Goal: Task Accomplishment & Management: Complete application form

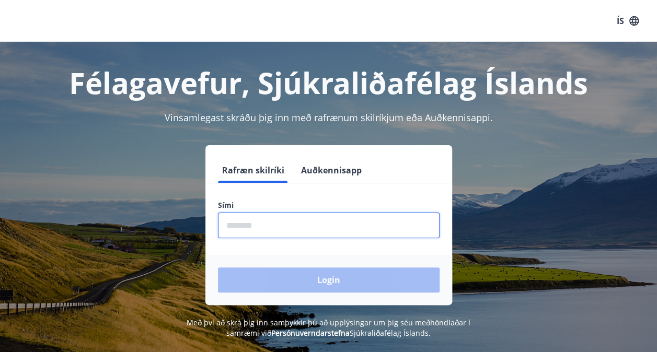
click at [267, 222] on input "phone" at bounding box center [329, 226] width 222 height 26
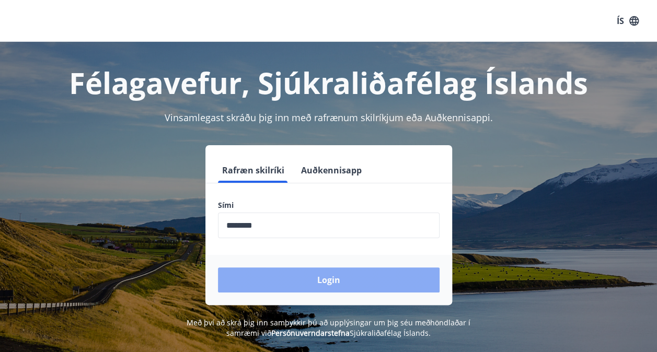
click at [317, 286] on button "Login" at bounding box center [329, 280] width 222 height 25
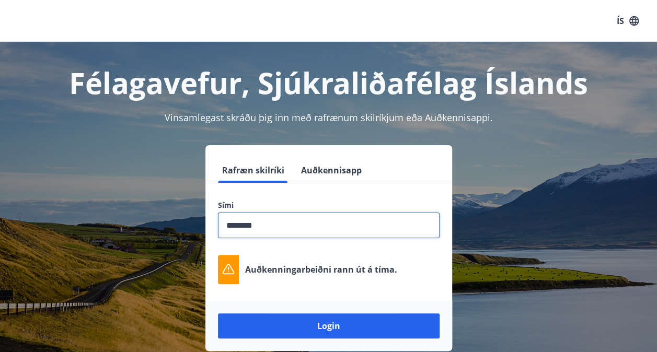
click at [289, 223] on input "phone" at bounding box center [329, 226] width 222 height 26
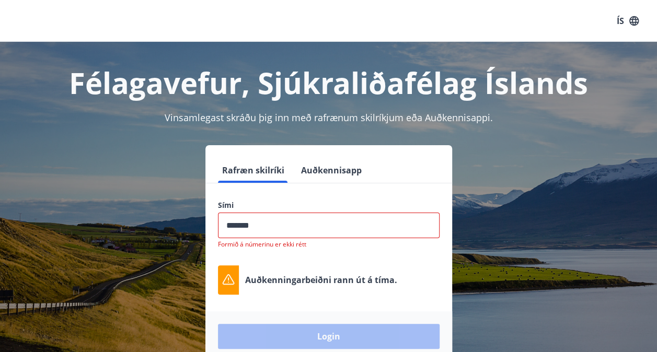
type input "********"
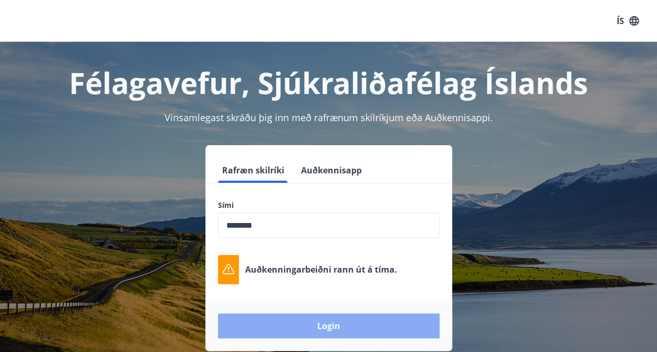
click at [316, 321] on button "Login" at bounding box center [329, 326] width 222 height 25
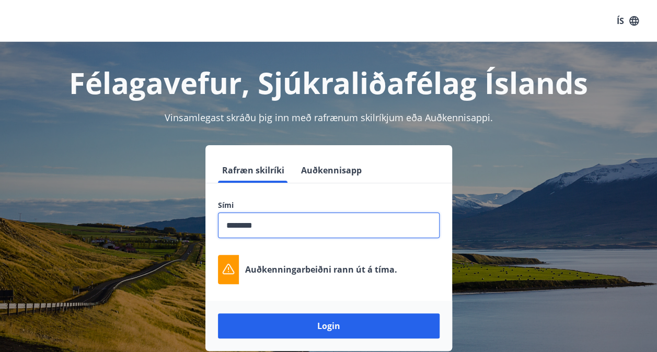
click at [280, 221] on input "phone" at bounding box center [329, 226] width 222 height 26
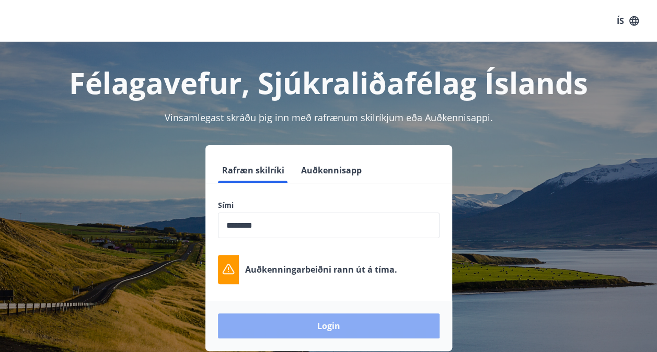
click at [330, 323] on button "Login" at bounding box center [329, 326] width 222 height 25
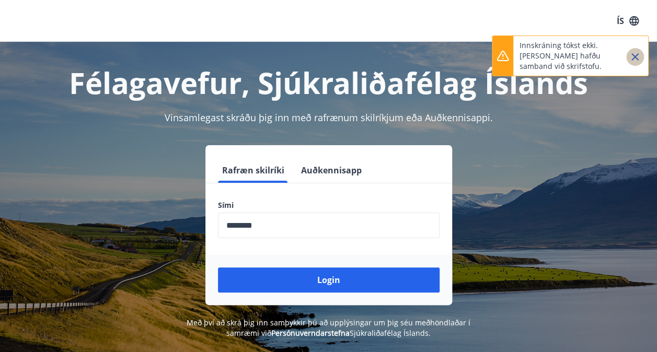
click at [633, 59] on icon "Close" at bounding box center [635, 56] width 7 height 7
